Goal: Task Accomplishment & Management: Manage account settings

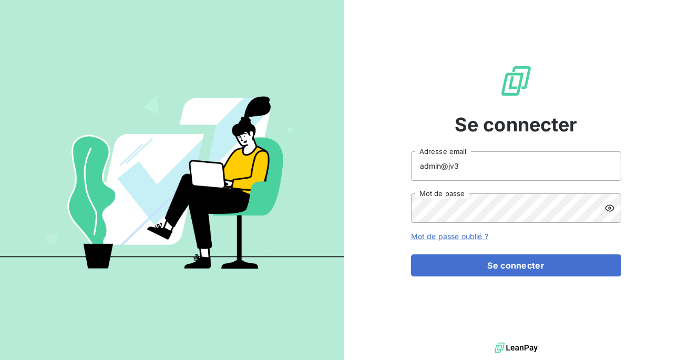
click at [478, 168] on input "admin@jv3" at bounding box center [516, 165] width 210 height 29
type input "admin@jv4"
click at [411, 254] on button "Se connecter" at bounding box center [516, 265] width 210 height 22
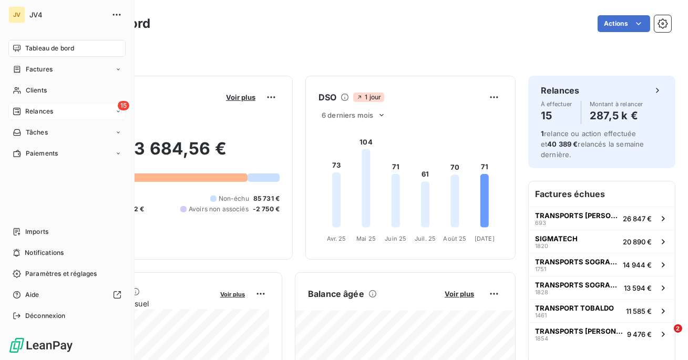
click at [13, 119] on div "15 Relances" at bounding box center [66, 111] width 117 height 17
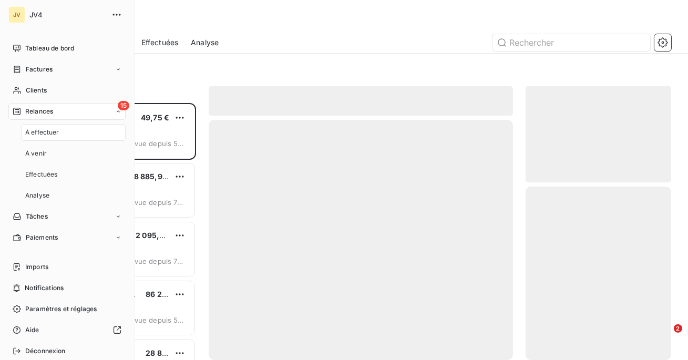
scroll to position [257, 146]
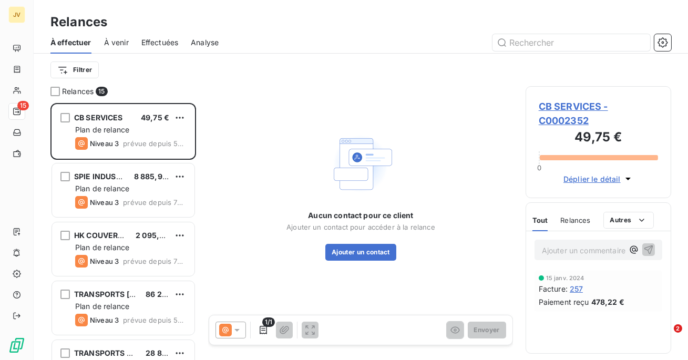
click at [158, 42] on span "Effectuées" at bounding box center [159, 42] width 37 height 11
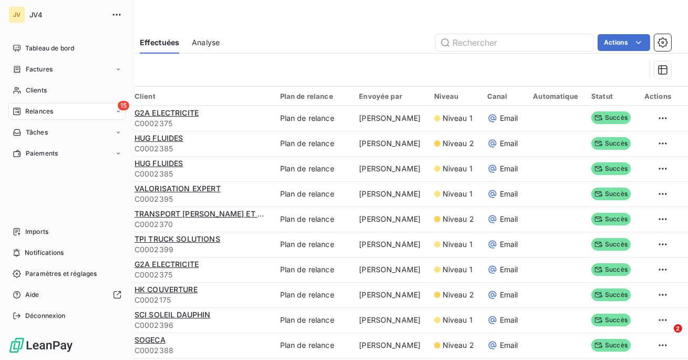
click at [42, 325] on div "JV JV4 Tableau de bord Factures Clients 15 Relances Tâches Paiements Imports No…" at bounding box center [67, 180] width 134 height 360
click at [47, 317] on span "Déconnexion" at bounding box center [45, 315] width 40 height 9
